Goal: Navigation & Orientation: Find specific page/section

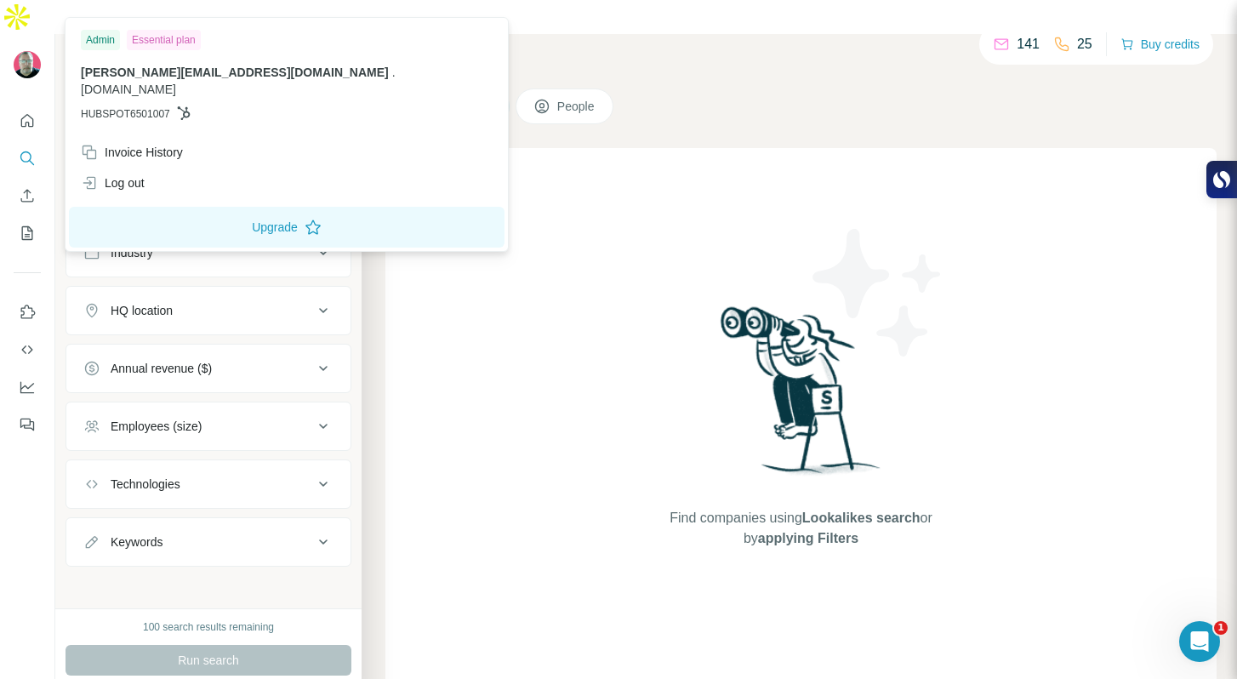
click at [31, 51] on img at bounding box center [27, 64] width 27 height 27
click at [120, 144] on div "Invoice History" at bounding box center [132, 152] width 102 height 17
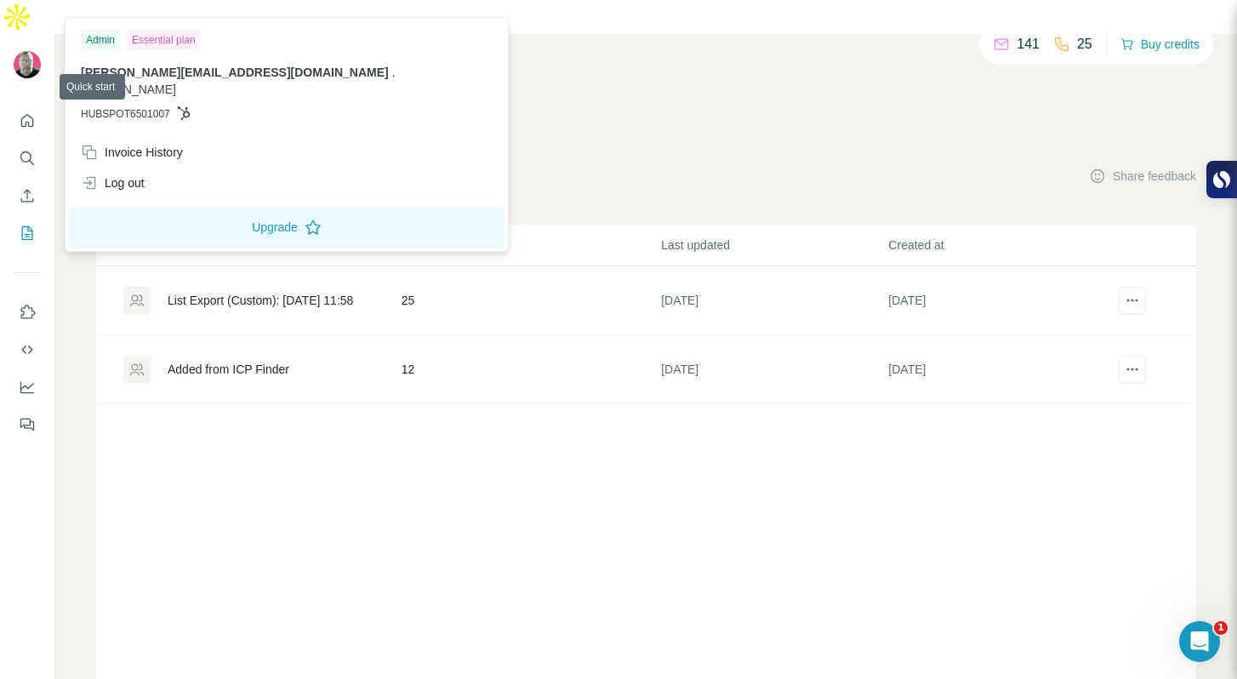
click at [23, 51] on img at bounding box center [27, 64] width 27 height 27
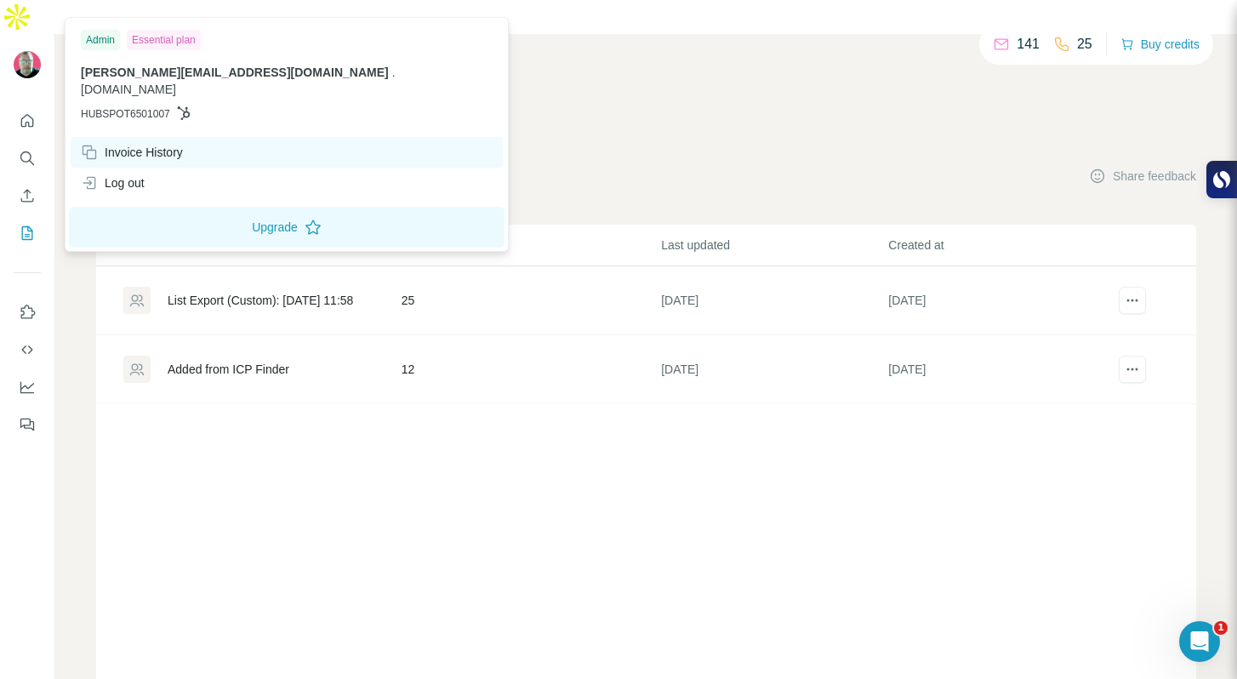
click at [137, 144] on div "Invoice History" at bounding box center [132, 152] width 102 height 17
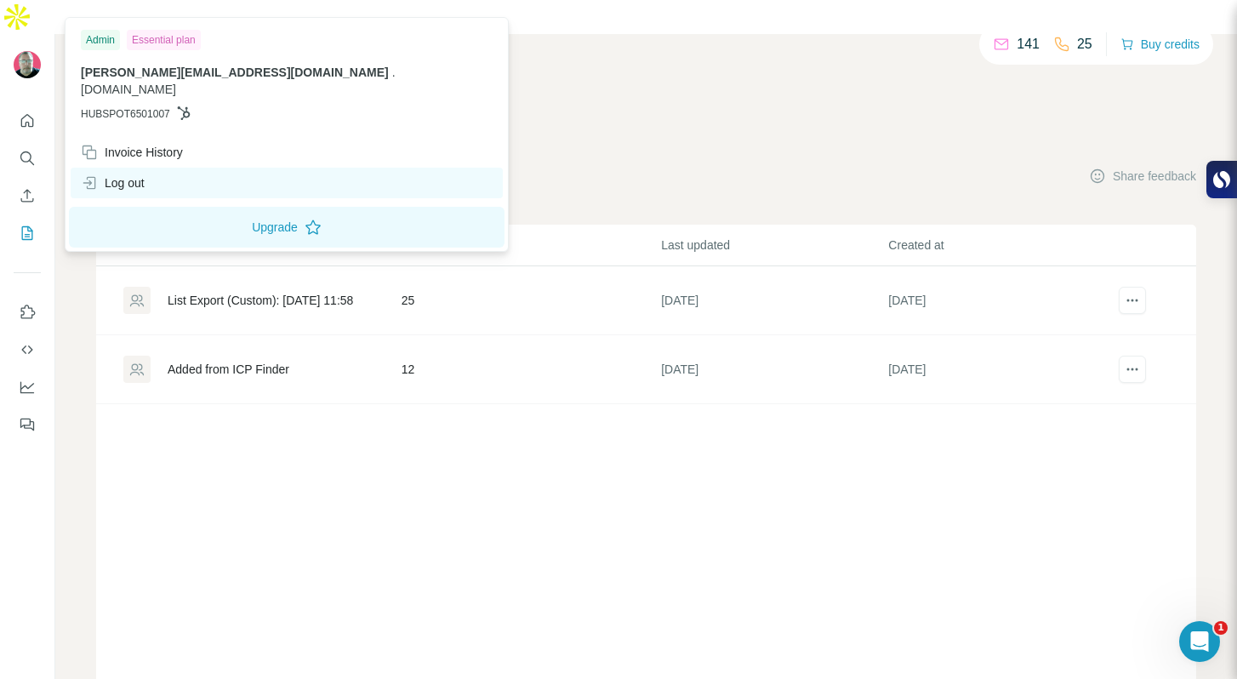
click at [128, 174] on div "Log out" at bounding box center [113, 182] width 64 height 17
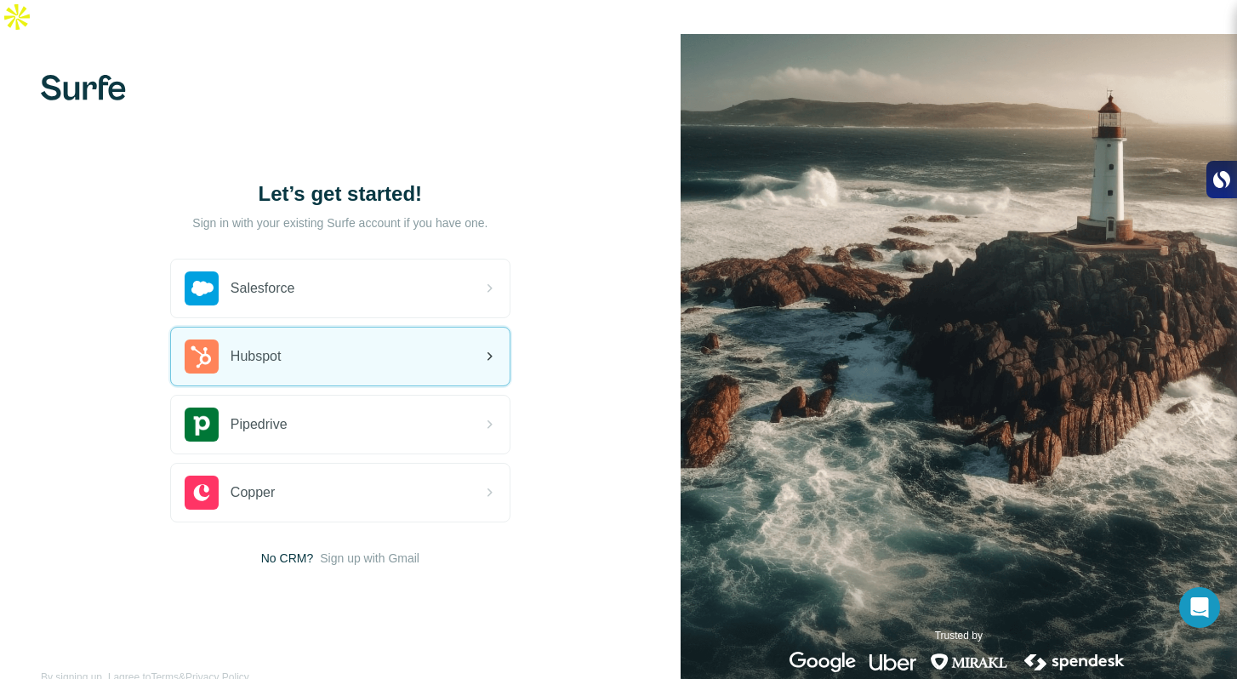
click at [258, 346] on span "Hubspot" at bounding box center [256, 356] width 51 height 20
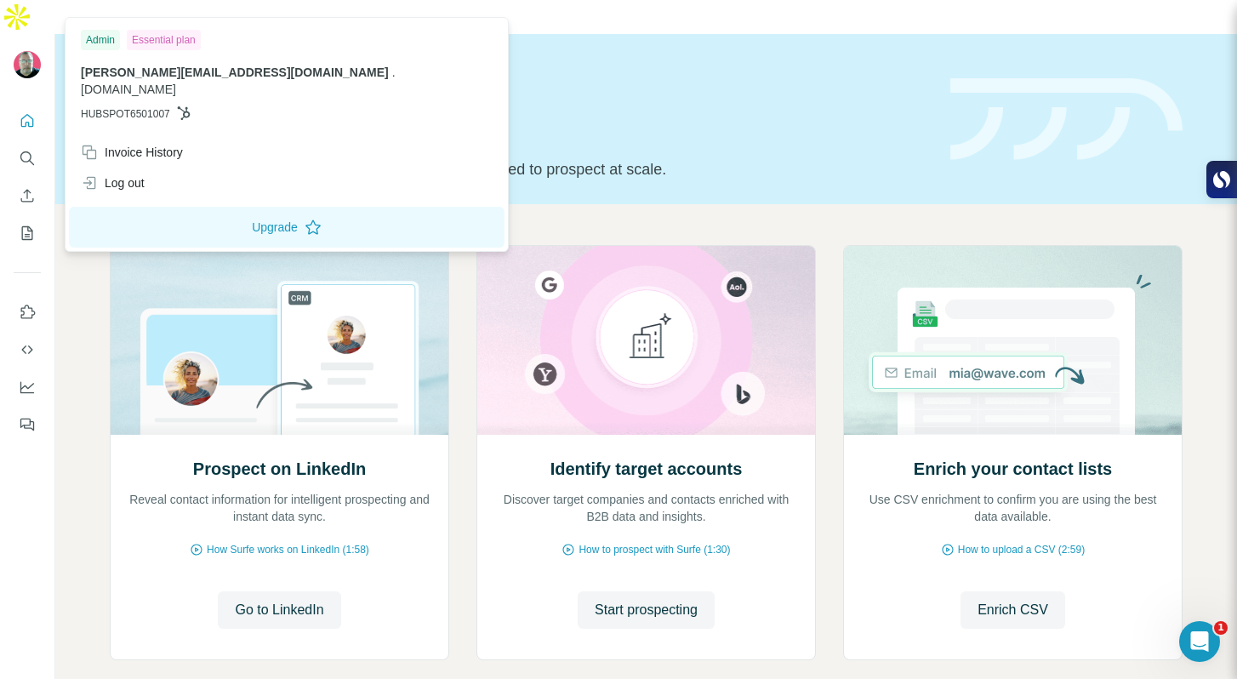
click at [26, 51] on img at bounding box center [27, 64] width 27 height 27
click at [130, 144] on div "Invoice History" at bounding box center [132, 152] width 102 height 17
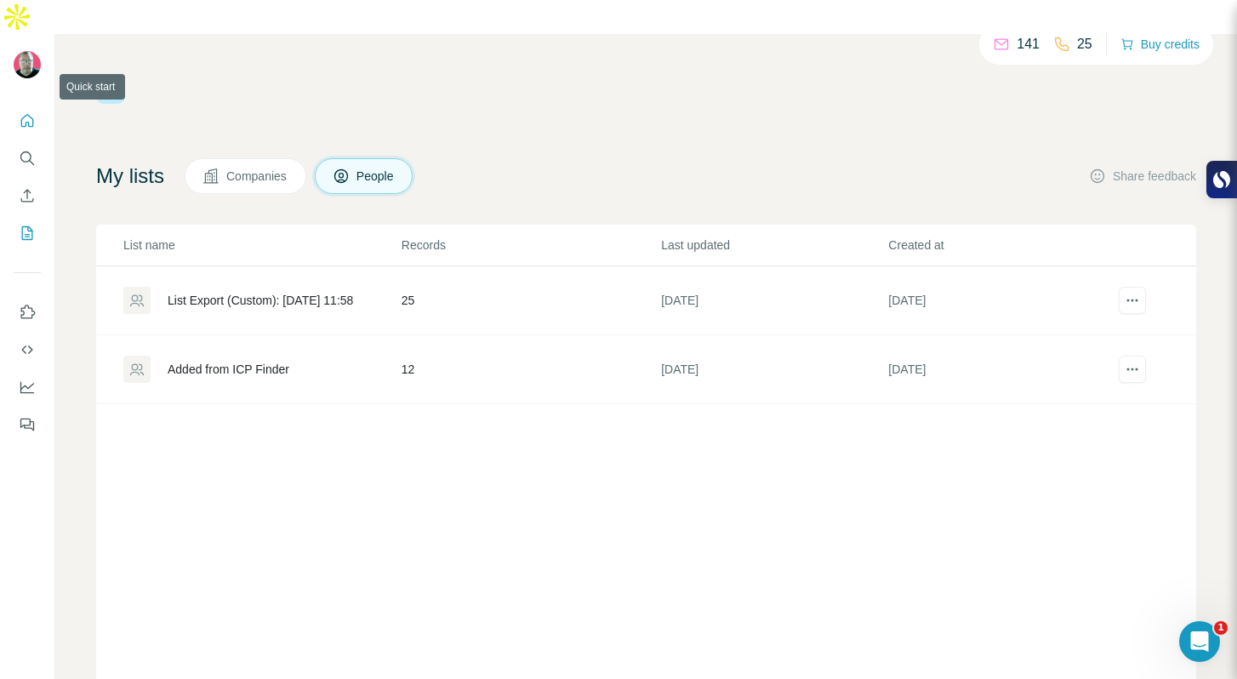
click at [27, 112] on icon "Quick start" at bounding box center [27, 120] width 17 height 17
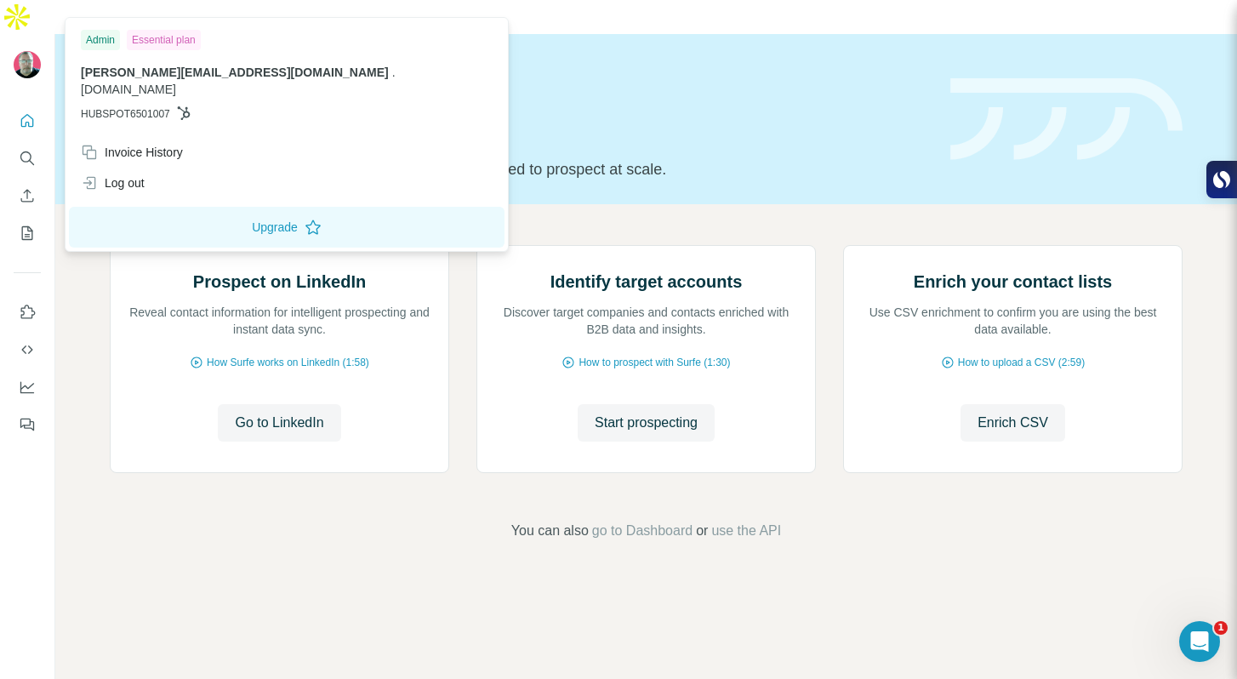
click at [28, 51] on img at bounding box center [27, 64] width 27 height 27
click at [174, 37] on div "Essential plan" at bounding box center [164, 40] width 74 height 20
click at [471, 67] on div "Quick start Let’s prospect together Pick your starting point and we’ll provide …" at bounding box center [520, 119] width 820 height 124
